Goal: Information Seeking & Learning: Check status

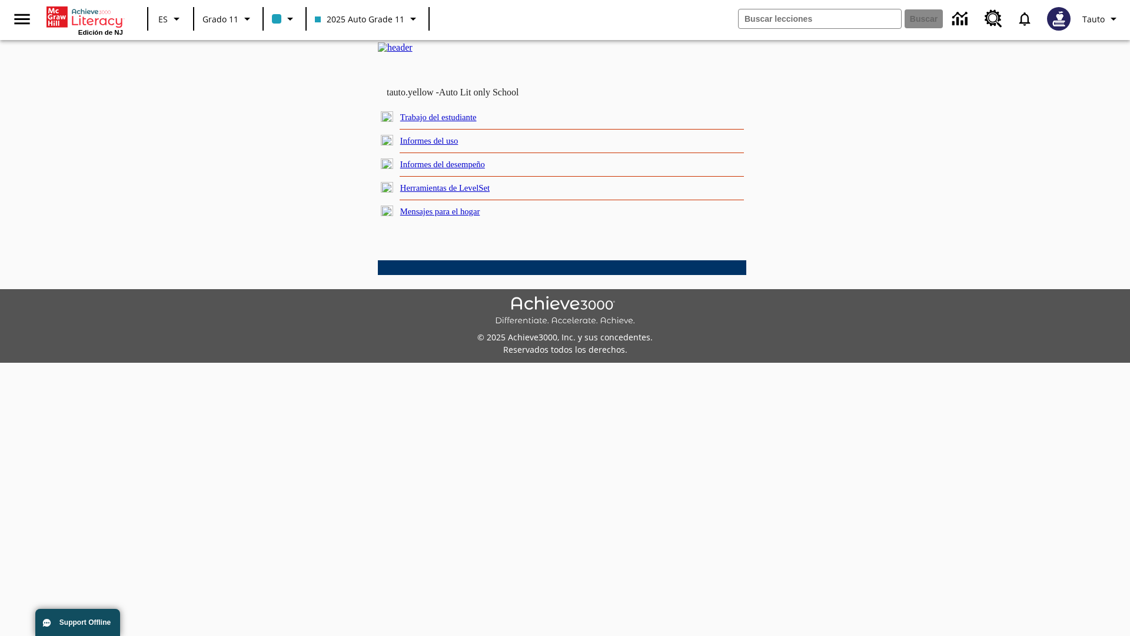
click at [440, 145] on link "Informes del uso" at bounding box center [429, 140] width 58 height 9
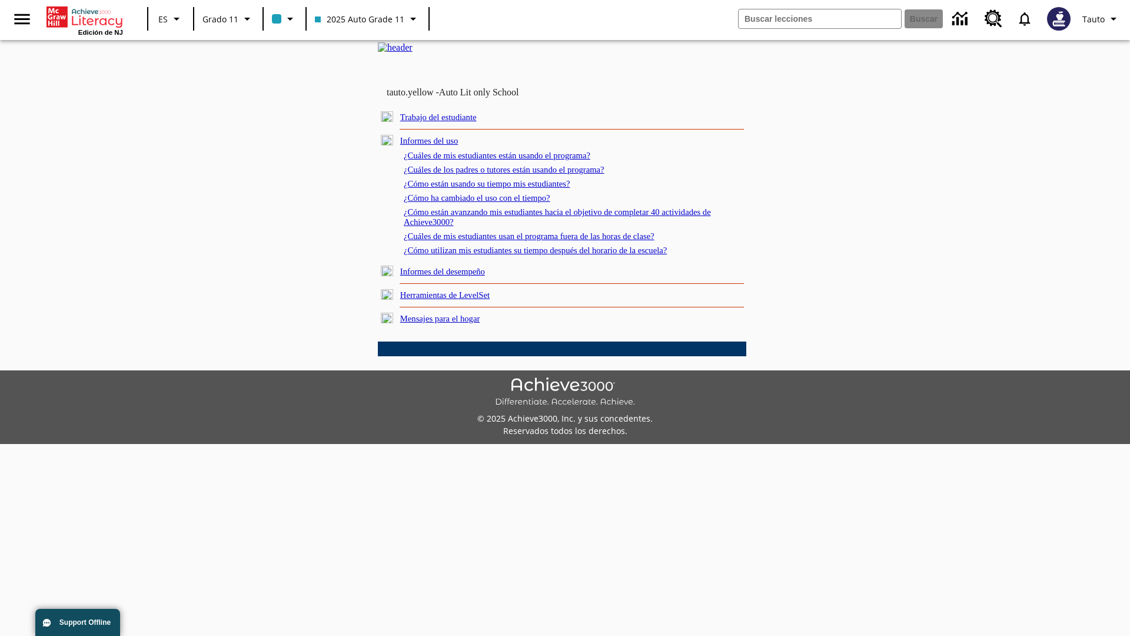
click at [513, 160] on link "¿Cuáles de mis estudiantes están usando el programa?" at bounding box center [497, 155] width 187 height 9
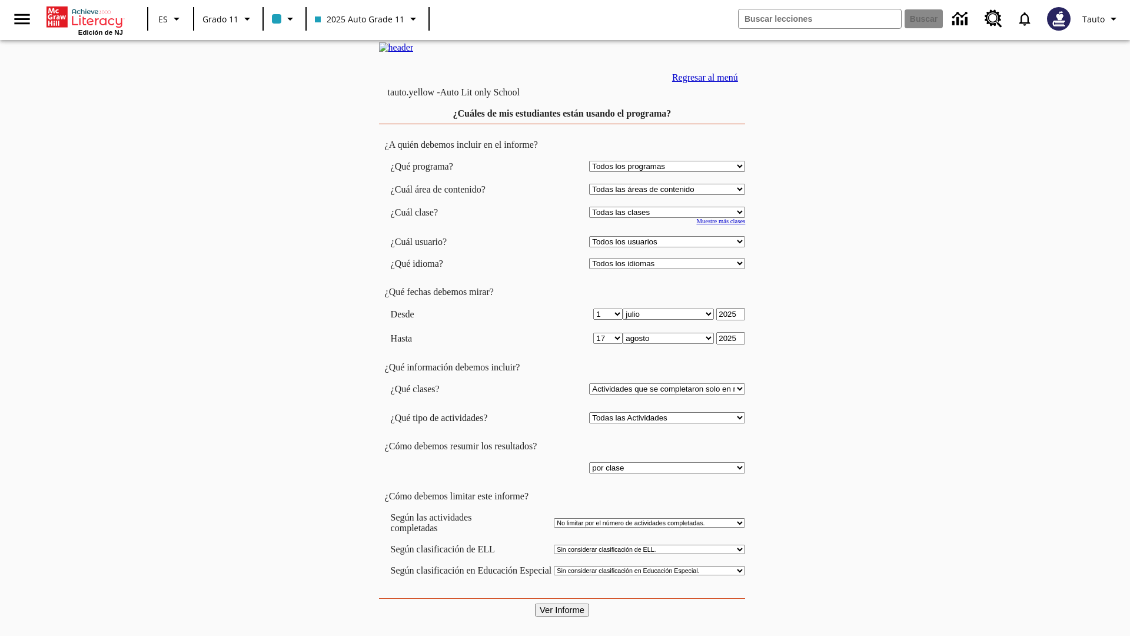
select select "11133141"
click at [670, 247] on select "Todos los usuarios Puma, Sautoen Puma, Sautoes Puma, Sautoss Twoclasses, Sautoe…" at bounding box center [667, 241] width 156 height 11
select select "21437114"
click at [563, 603] on input "Ver Informe" at bounding box center [562, 609] width 54 height 13
click at [702, 82] on link "Regresar al menú" at bounding box center [705, 77] width 66 height 10
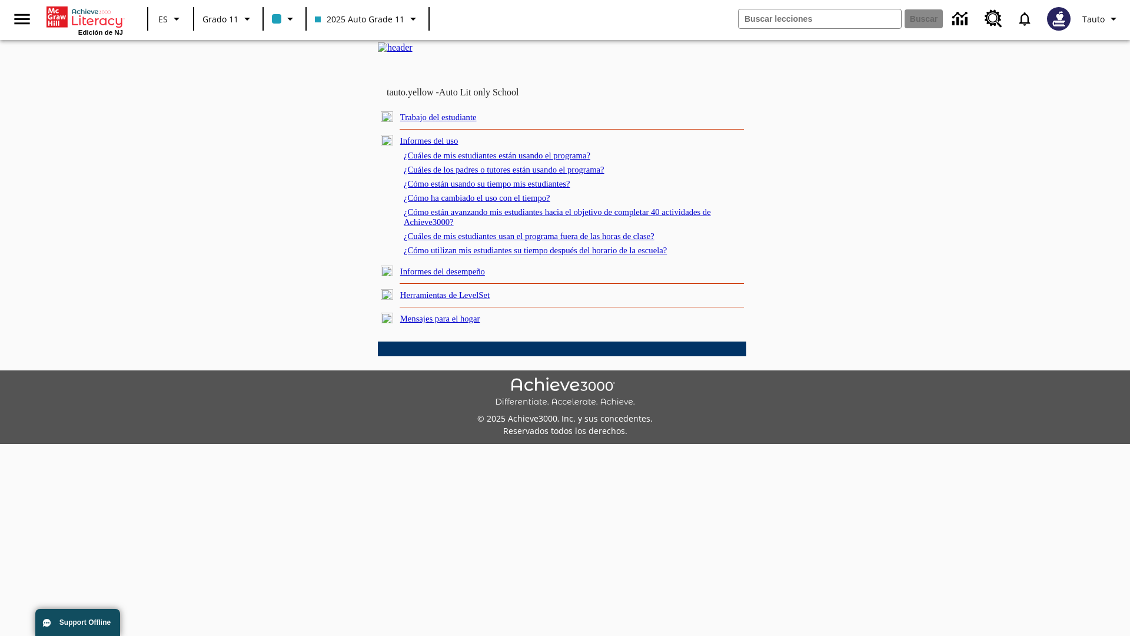
click at [521, 174] on link "¿Cuáles de los padres o tutores están usando el programa?" at bounding box center [504, 169] width 201 height 9
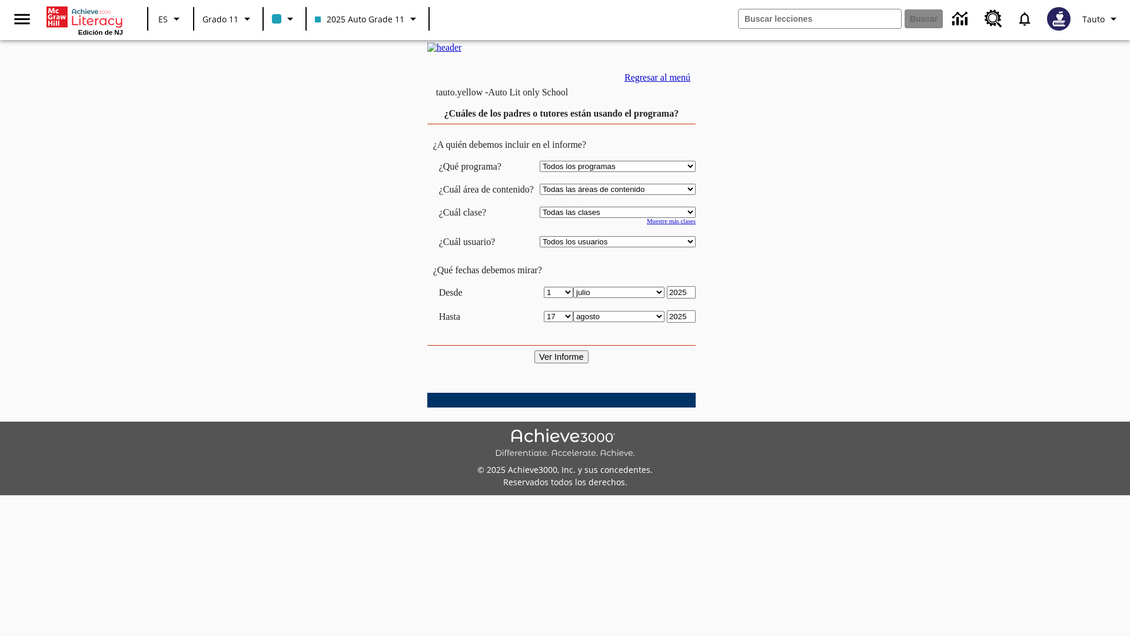
select select "11133141"
click at [629, 247] on select "Todos los usuarios Puma, Sautoen Puma, Sautoes Puma, Sautoss Twoclasses, Sautoe…" at bounding box center [618, 241] width 156 height 11
select select "21437114"
click at [563, 363] on input "Ver Informe" at bounding box center [562, 356] width 54 height 13
click at [691, 82] on link "Regresar al menú" at bounding box center [658, 77] width 66 height 10
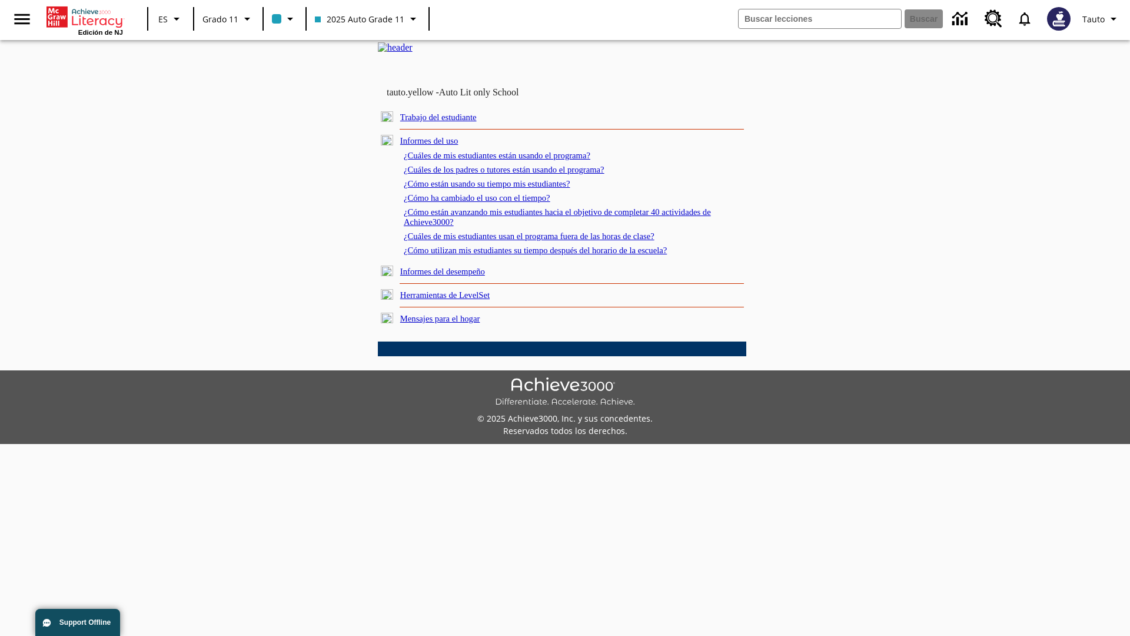
click at [501, 188] on link "¿Cómo están usando su tiempo mis estudiantes?" at bounding box center [487, 183] width 167 height 9
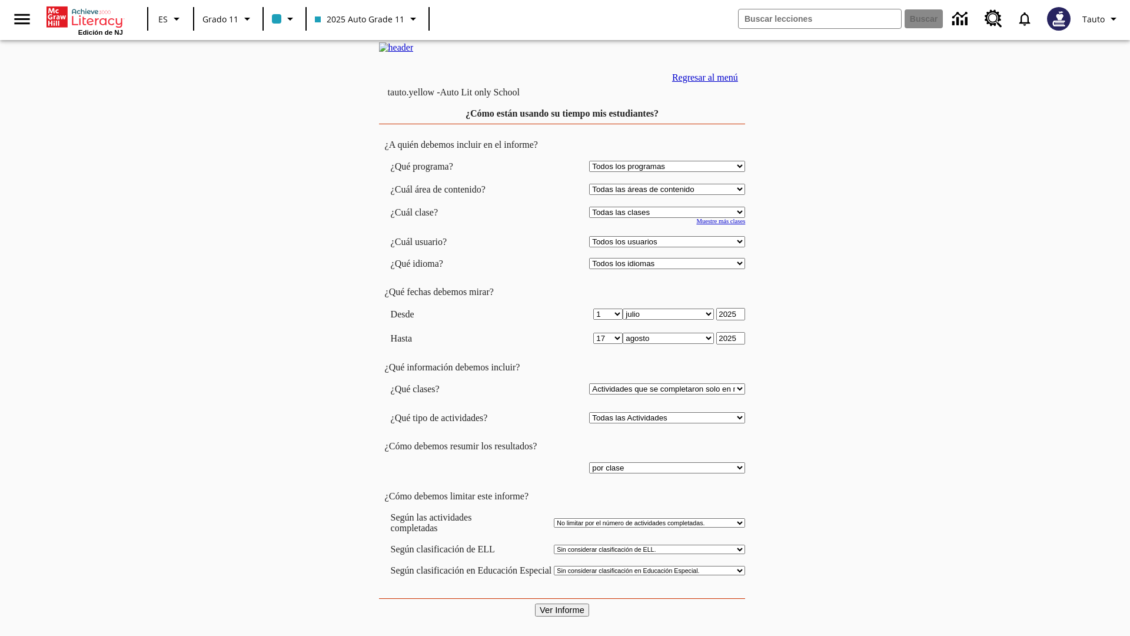
click at [670, 218] on select "Seleccionar una clase: Todas las clases 2025 Auto Grade 11 205 Auto Grade 11 Sa…" at bounding box center [667, 212] width 156 height 11
select select "11133141"
click at [670, 247] on select "Todos los usuarios Puma, Sautoen Puma, Sautoes Puma, Sautoss Twoclasses, Sautoe…" at bounding box center [667, 241] width 156 height 11
select select "21437114"
click at [563, 603] on input "Ver Informe" at bounding box center [562, 609] width 54 height 13
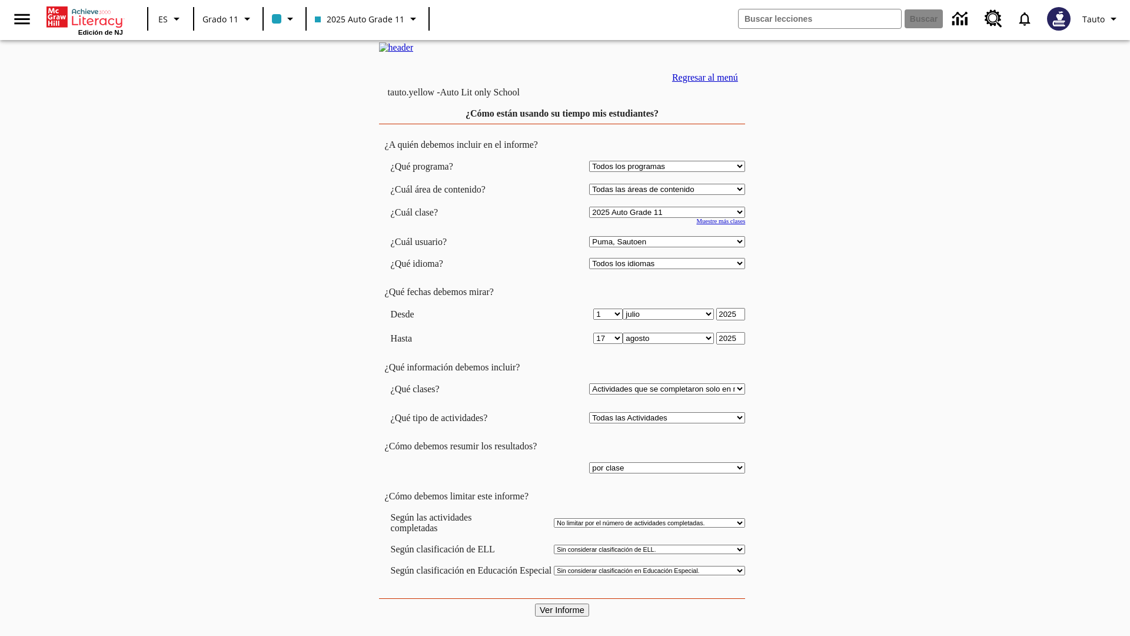
click at [702, 82] on link "Regresar al menú" at bounding box center [705, 77] width 66 height 10
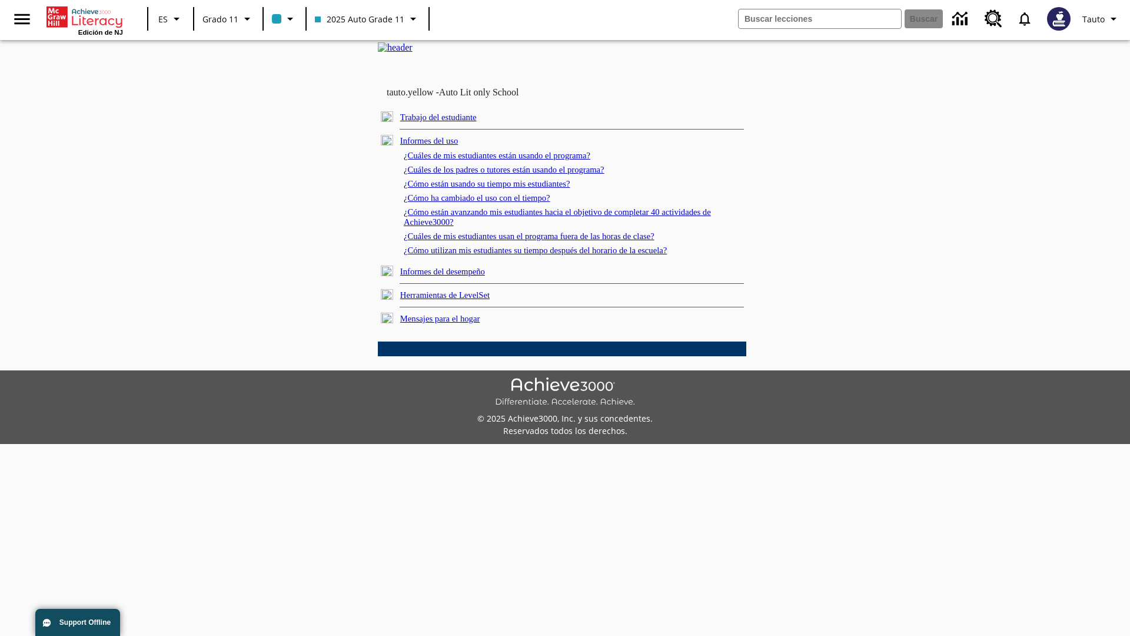
click at [487, 203] on link "¿Cómo ha cambiado el uso con el tiempo?" at bounding box center [477, 197] width 147 height 9
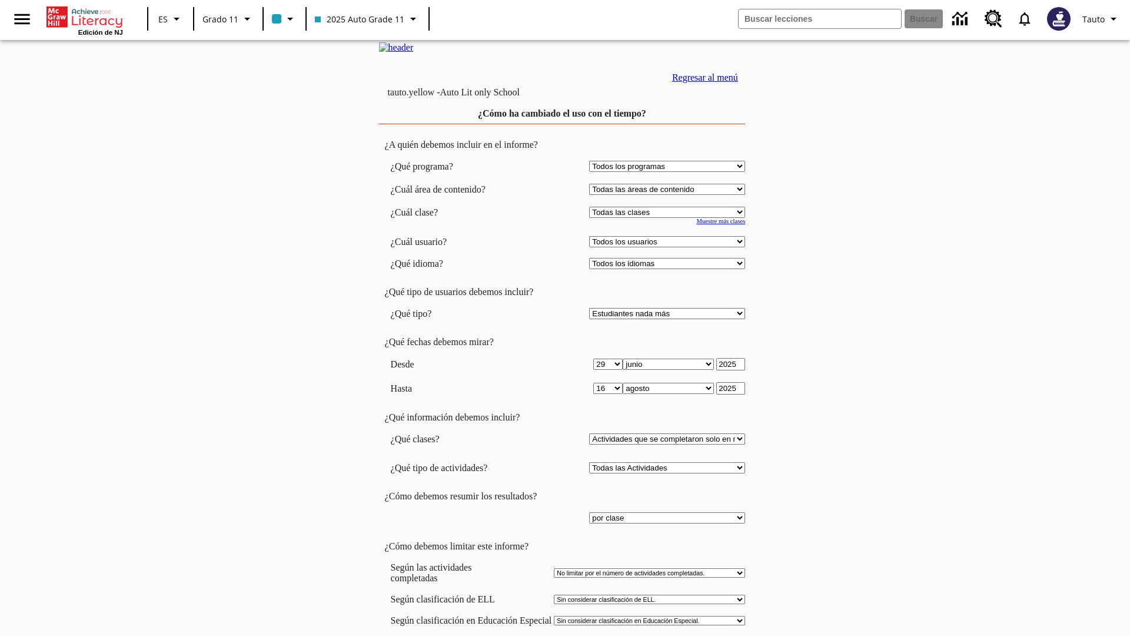
click at [670, 218] on select "Seleccionar una clase: Todas las clases 2025 Auto Grade 11 205 Auto Grade 11 Sa…" at bounding box center [667, 212] width 156 height 11
select select "11133141"
click at [670, 247] on select "Todos los usuarios Puma, Sautoen Puma, Sautoes Puma, Sautoss Twoclasses, Sautoe…" at bounding box center [667, 241] width 156 height 11
select select "21437114"
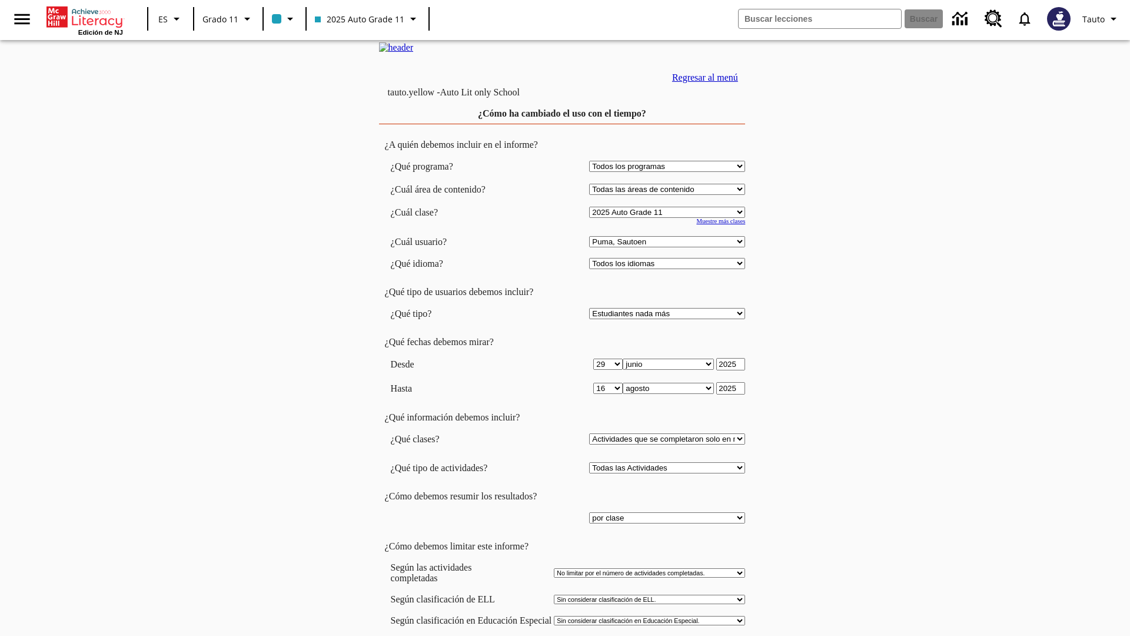
click at [702, 82] on link "Regresar al menú" at bounding box center [705, 77] width 66 height 10
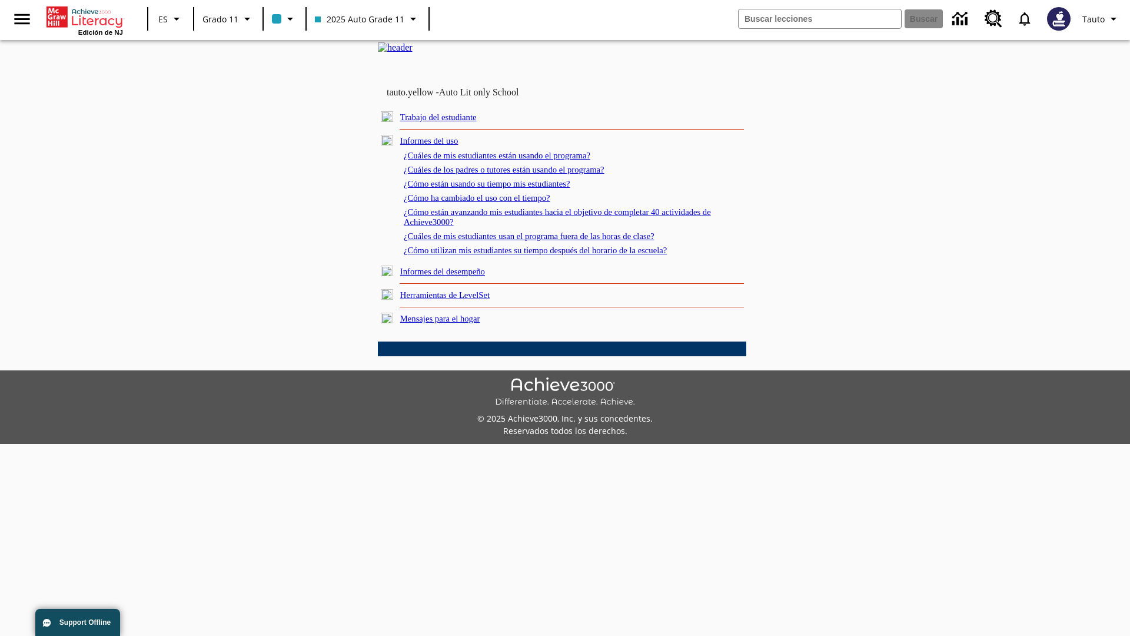
click at [552, 227] on link "¿Cómo están avanzando mis estudiantes hacia el objetivo de completar 40 activid…" at bounding box center [557, 216] width 307 height 19
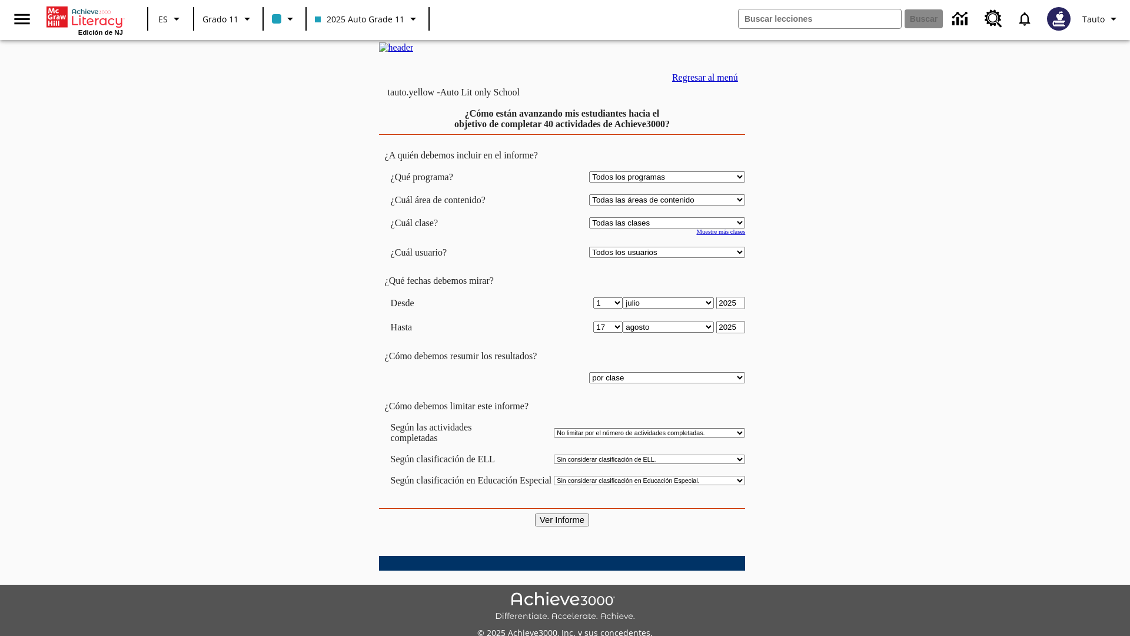
select select "11133141"
select select "21437114"
click at [563, 513] on input "Ver Informe" at bounding box center [562, 519] width 54 height 13
click at [702, 82] on link "Regresar al menú" at bounding box center [705, 77] width 66 height 10
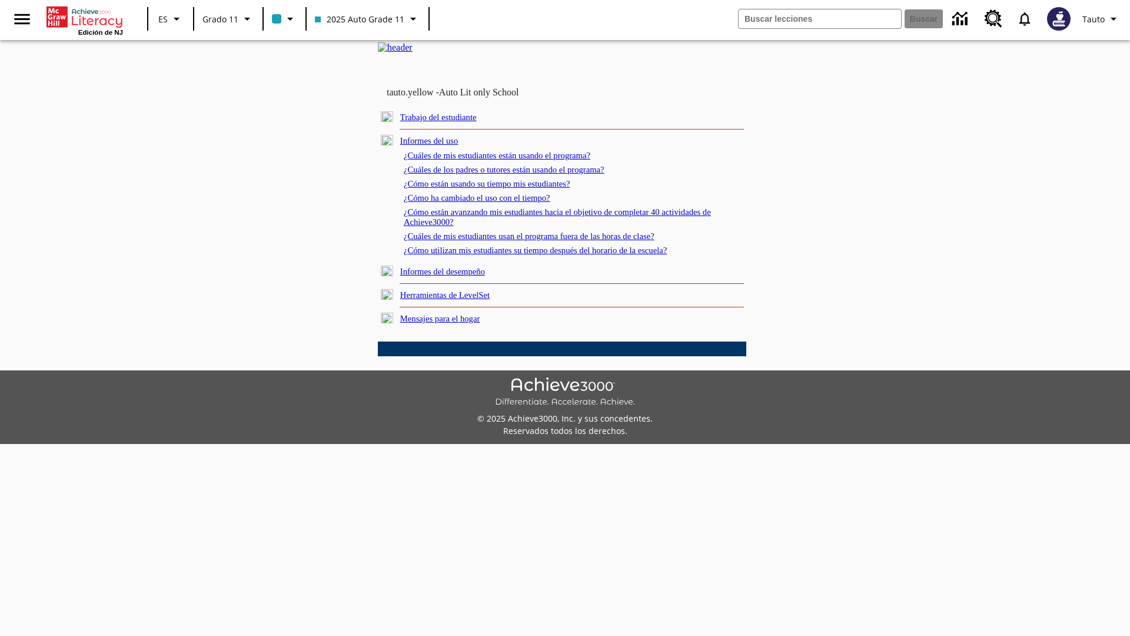
click at [550, 241] on link "¿Cuáles de mis estudiantes usan el programa fuera de las horas de clase?" at bounding box center [529, 235] width 251 height 9
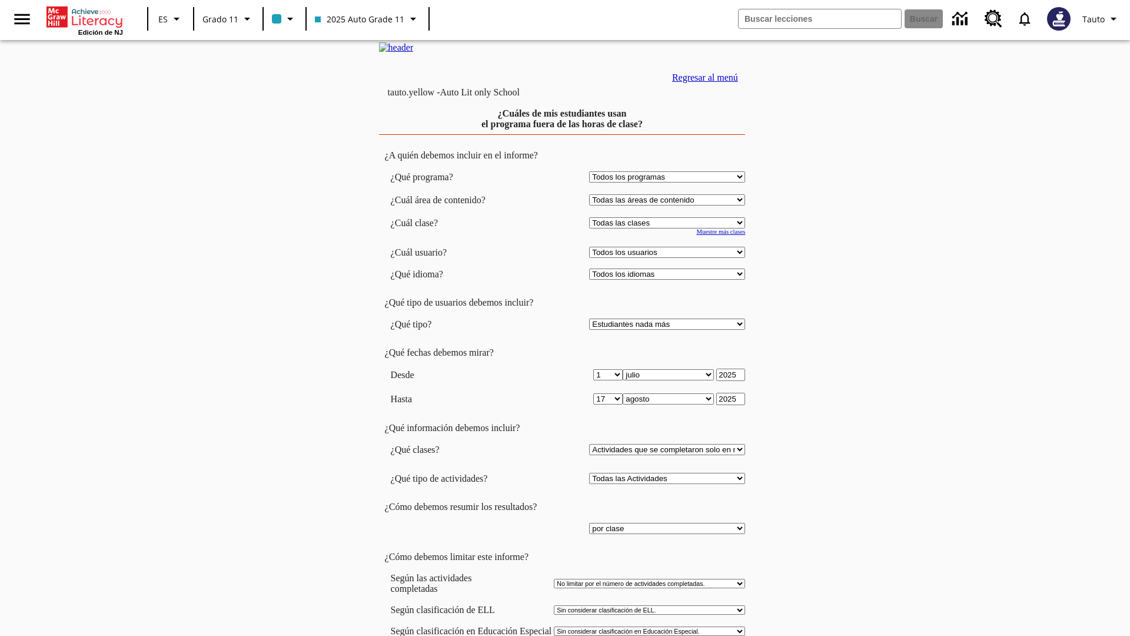
click at [670, 228] on select "Seleccionar una clase: Todas las clases 2025 Auto Grade 11 205 Auto Grade 11 Sa…" at bounding box center [667, 222] width 156 height 11
select select "11133141"
select select "21437114"
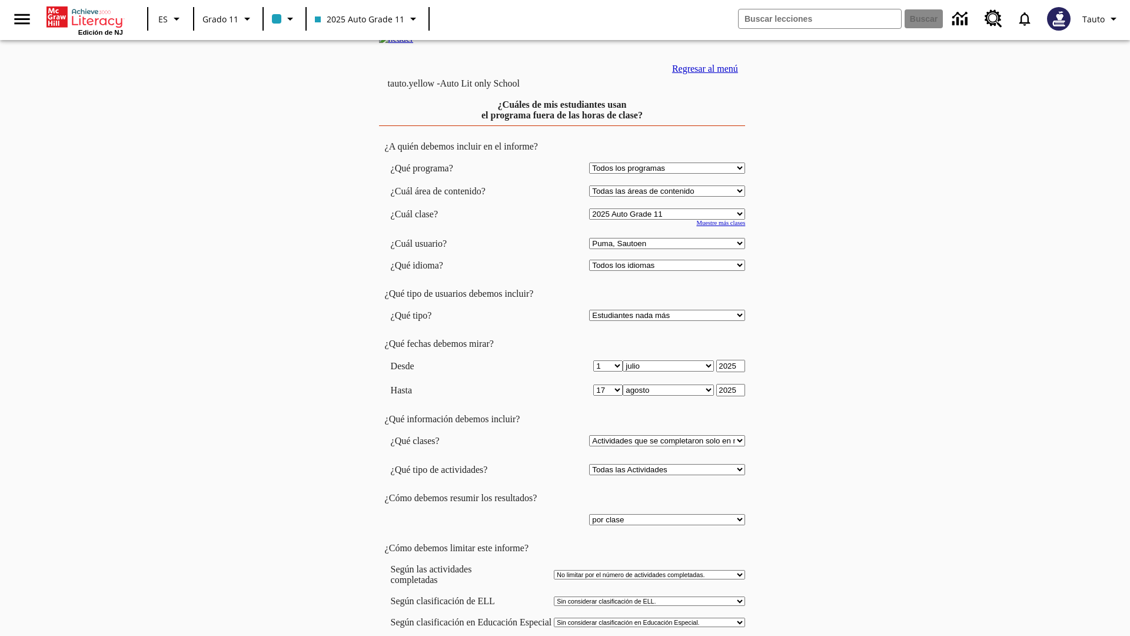
click at [702, 74] on link "Regresar al menú" at bounding box center [705, 69] width 66 height 10
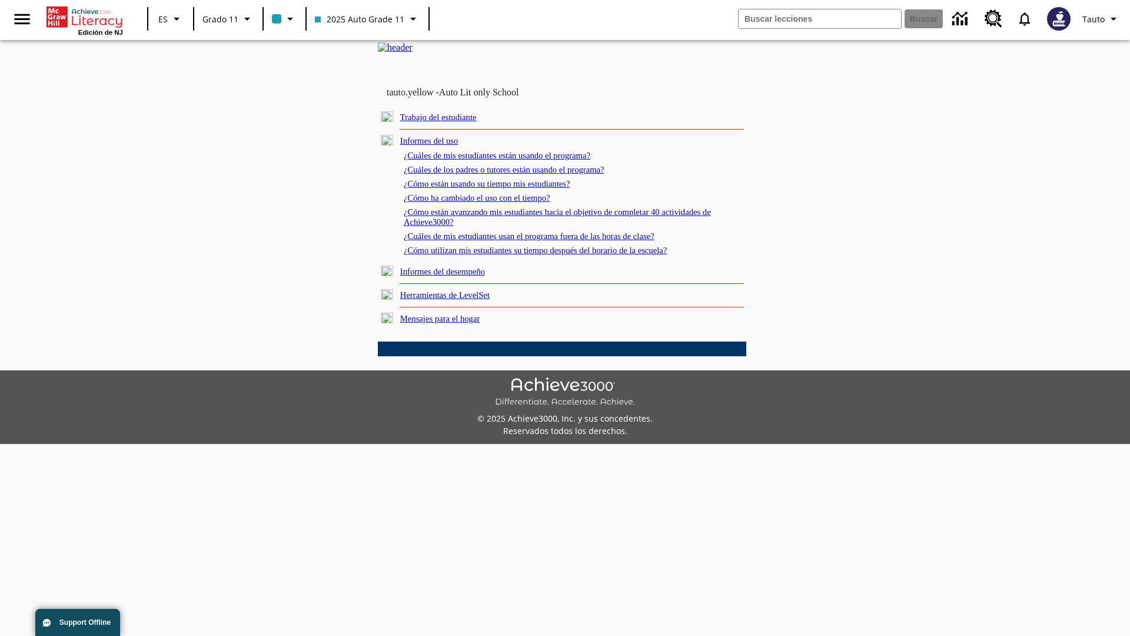
click at [556, 255] on link "¿Cómo utilizan mis estudiantes su tiempo después del horario de la escuela?" at bounding box center [535, 249] width 263 height 9
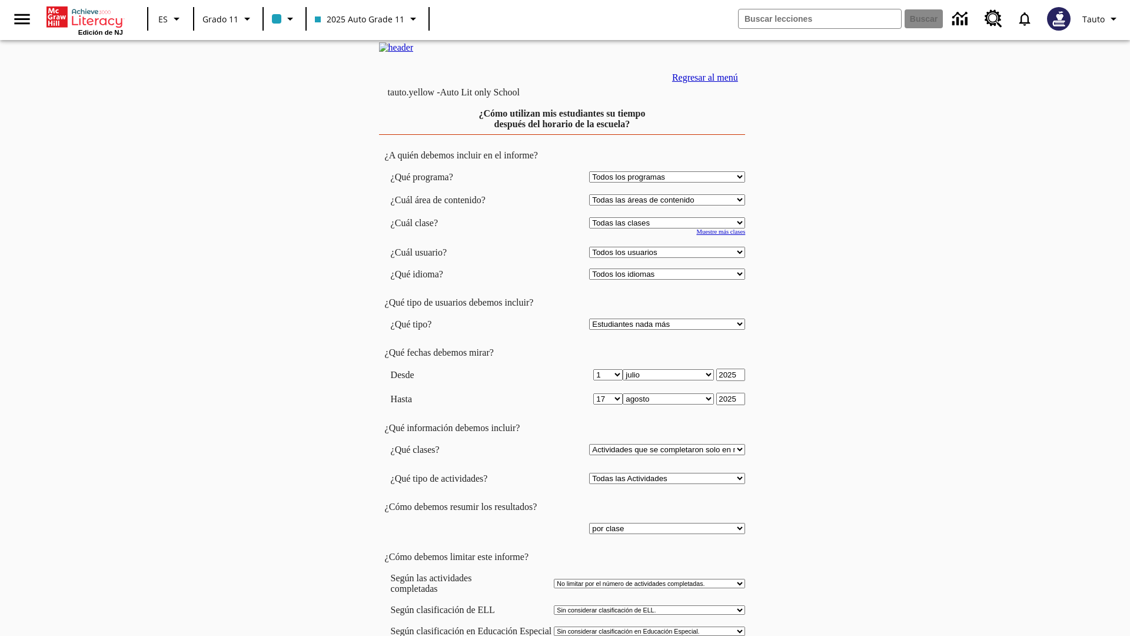
select select "11133141"
click at [670, 258] on select "Todos los usuarios Puma, Sautoen Puma, Sautoes Puma, Sautoss Twoclasses, Sautoe…" at bounding box center [667, 252] width 156 height 11
select select "21437114"
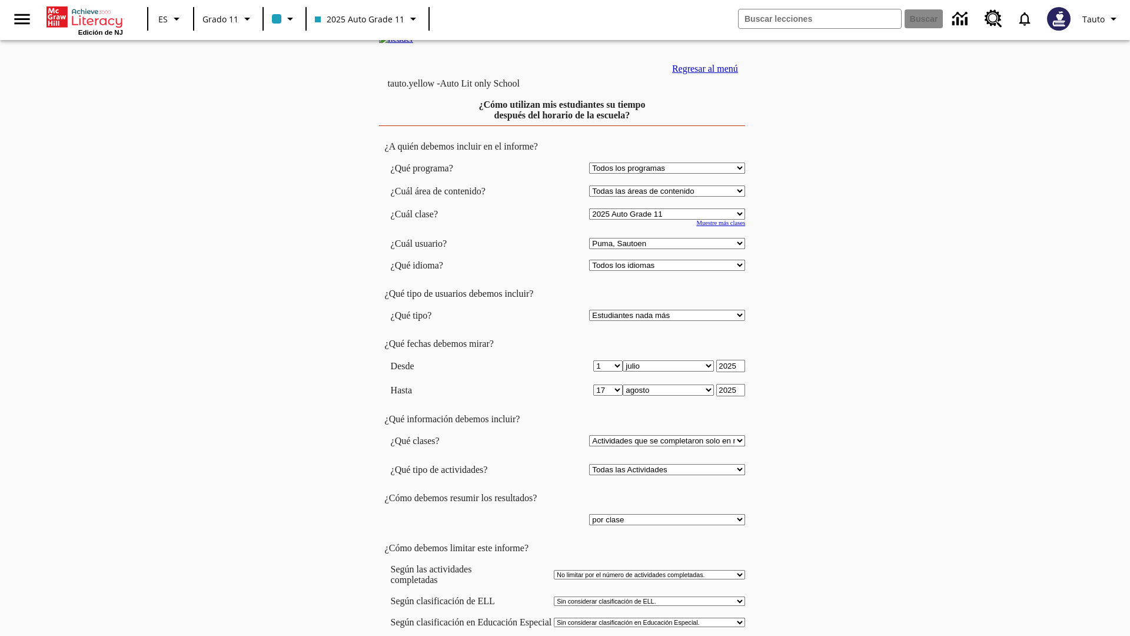
click at [702, 74] on link "Regresar al menú" at bounding box center [705, 69] width 66 height 10
